Goal: Transaction & Acquisition: Purchase product/service

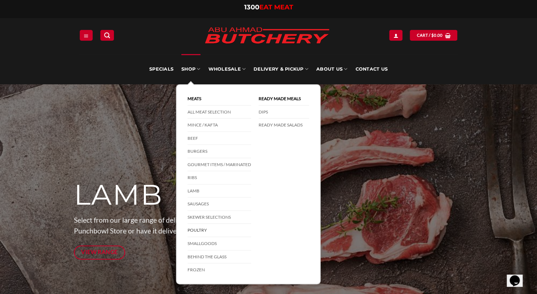
click at [200, 227] on link "Poultry" at bounding box center [219, 230] width 63 height 13
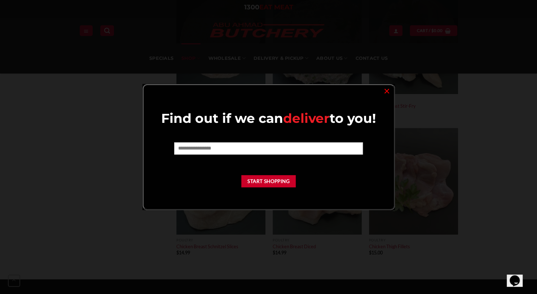
scroll to position [413, 0]
click at [383, 91] on link "×" at bounding box center [387, 91] width 10 height 10
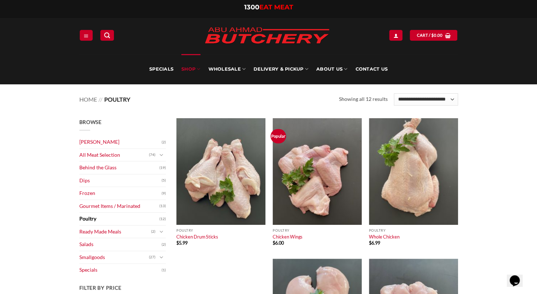
scroll to position [0, 0]
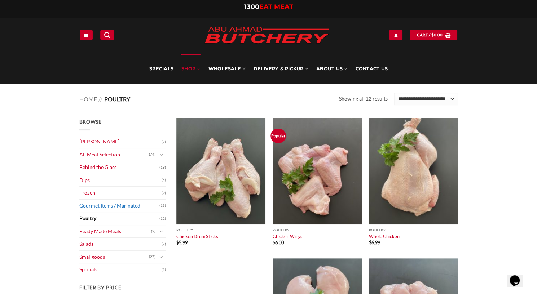
click at [119, 207] on link "Gourmet Items / Marinated" at bounding box center [119, 206] width 80 height 13
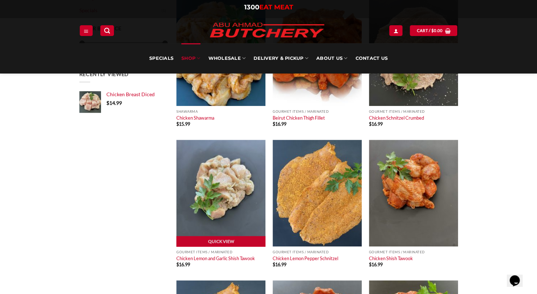
scroll to position [146, 0]
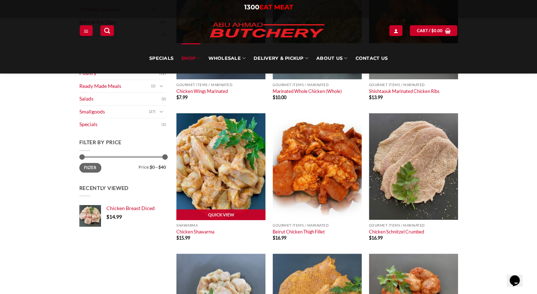
click at [223, 194] on img at bounding box center [220, 166] width 89 height 107
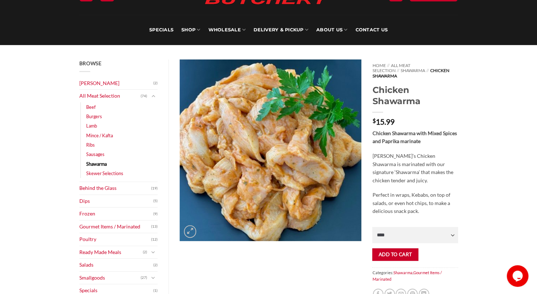
scroll to position [40, 0]
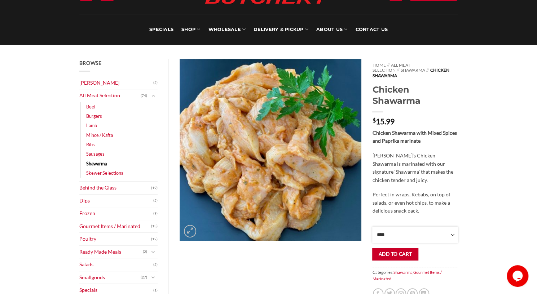
click at [445, 232] on select "**** * *** * *** * *** * *** * *** * *** * *** * *** * *** ** **** ** **** ** *…" at bounding box center [414, 235] width 85 height 16
select select "*"
click at [372, 227] on select "**** * *** * *** * *** * *** * *** * *** * *** * *** * *** ** **** ** **** ** *…" at bounding box center [414, 235] width 85 height 16
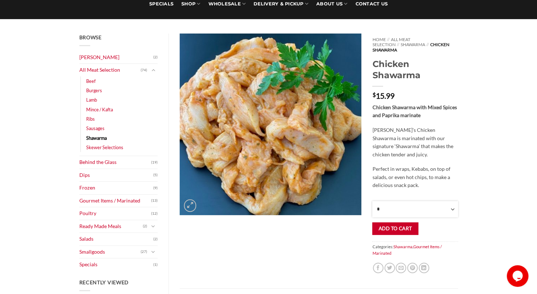
scroll to position [66, 0]
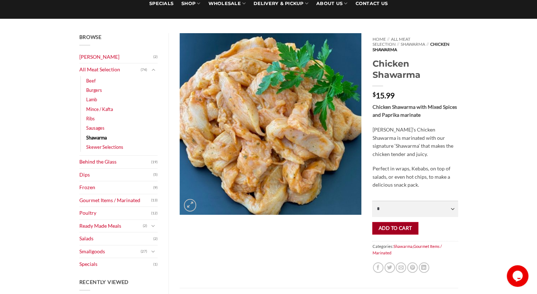
click at [391, 222] on button "Add to cart" at bounding box center [395, 228] width 46 height 13
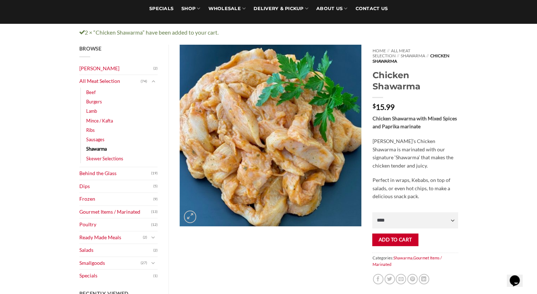
scroll to position [62, 0]
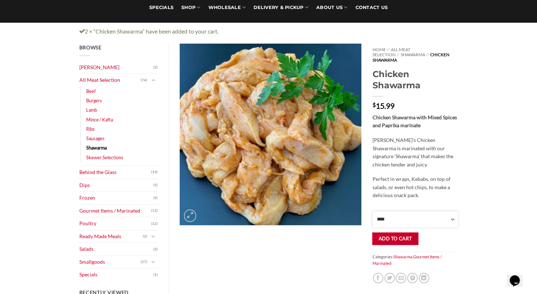
click at [392, 217] on select "**** * *** * *** * *** * *** * *** * *** * *** * *** * *** ** **** ** **** ** *…" at bounding box center [414, 219] width 85 height 16
click at [515, 82] on div "Browse Abu Ahmad Butchery (2) All Meat Selection (74) Beef (18) Burgers (4) Lam…" at bounding box center [268, 296] width 537 height 504
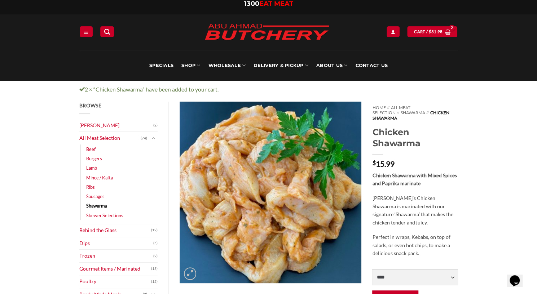
scroll to position [0, 0]
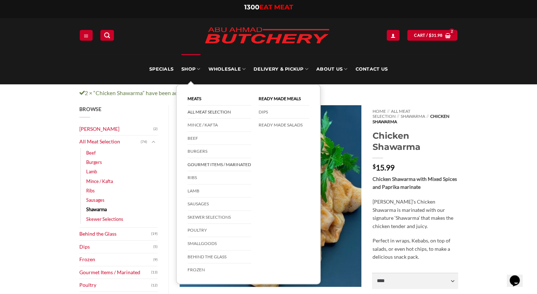
click at [199, 110] on link "All Meat Selection" at bounding box center [219, 112] width 63 height 13
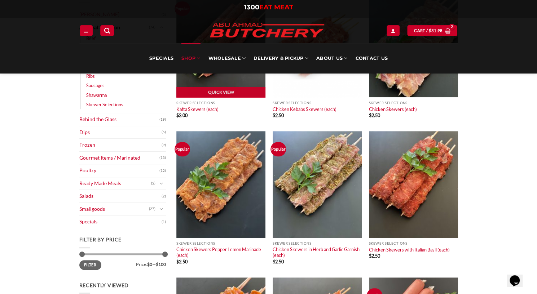
scroll to position [127, 0]
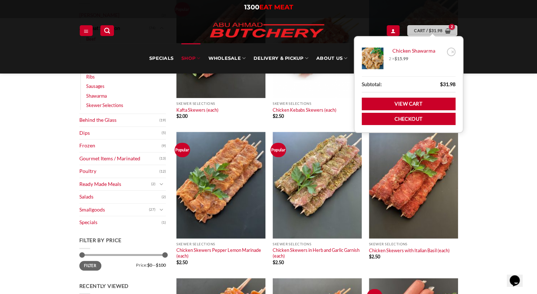
click at [438, 28] on bdi "$ 31.98" at bounding box center [435, 30] width 14 height 5
click at [407, 61] on bdi "$ 15.99" at bounding box center [402, 58] width 14 height 5
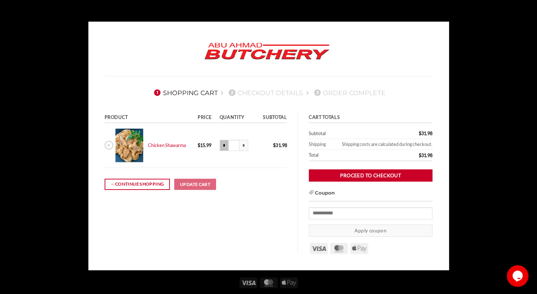
click at [222, 147] on input "*" at bounding box center [224, 146] width 9 height 12
type input "***"
click at [204, 184] on button "Update cart" at bounding box center [195, 185] width 42 height 12
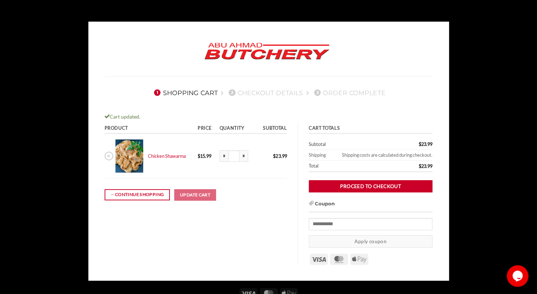
click at [24, 32] on body "1 Shopping Cart 2 Checkout details 3 Order Complete Cart updated. Product Price…" at bounding box center [268, 198] width 537 height 352
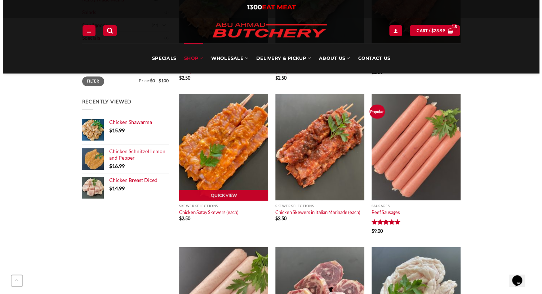
scroll to position [311, 0]
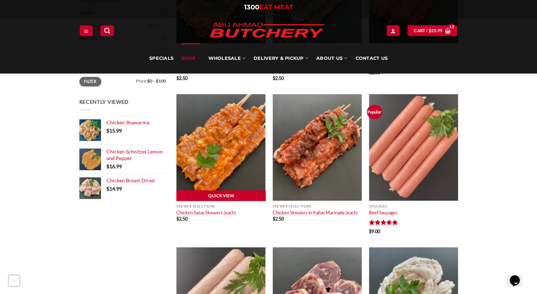
click at [226, 199] on link "Quick View" at bounding box center [220, 195] width 89 height 11
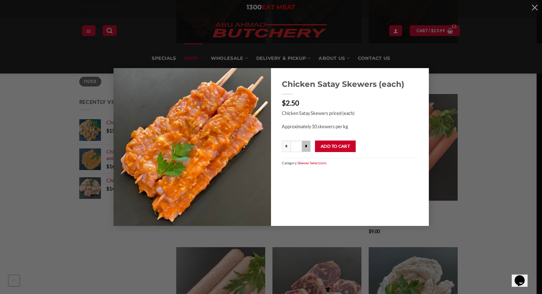
click at [308, 147] on input "*" at bounding box center [306, 147] width 9 height 12
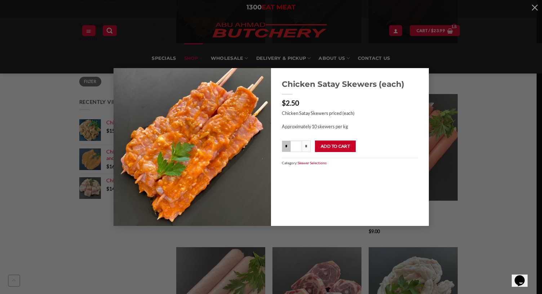
click at [286, 142] on input "*" at bounding box center [286, 147] width 9 height 12
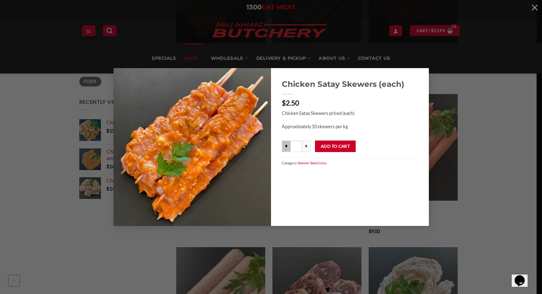
click at [286, 142] on input "*" at bounding box center [286, 147] width 9 height 12
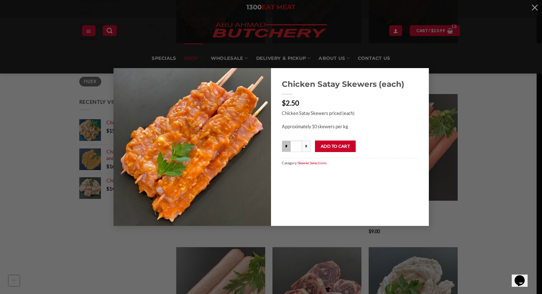
click at [286, 142] on input "*" at bounding box center [286, 147] width 9 height 12
type input "***"
click at [338, 147] on button "Add to cart" at bounding box center [335, 147] width 41 height 12
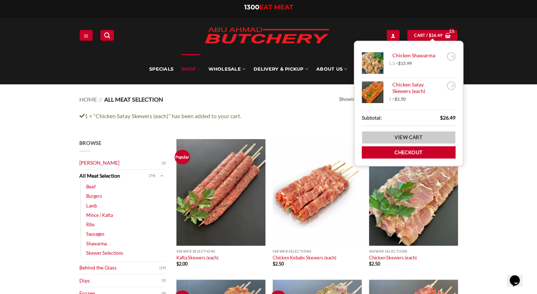
click at [390, 140] on link "View cart" at bounding box center [409, 137] width 94 height 13
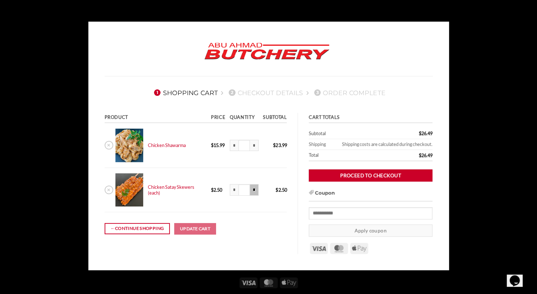
click at [252, 192] on input "*" at bounding box center [254, 190] width 9 height 12
click at [252, 190] on input "*" at bounding box center [254, 190] width 9 height 12
click at [194, 233] on button "Update cart" at bounding box center [195, 229] width 42 height 12
click at [246, 191] on input "***" at bounding box center [244, 190] width 12 height 12
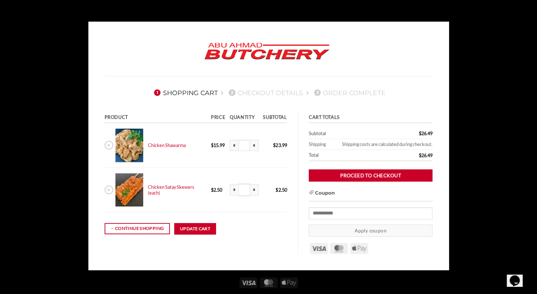
type input "*"
type input "**"
click at [243, 216] on td "← Continue shopping Update cart" at bounding box center [196, 228] width 182 height 32
click at [208, 228] on button "Update cart" at bounding box center [195, 229] width 42 height 12
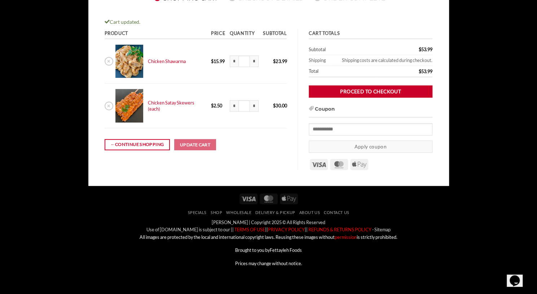
scroll to position [57, 0]
